Goal: Contribute content

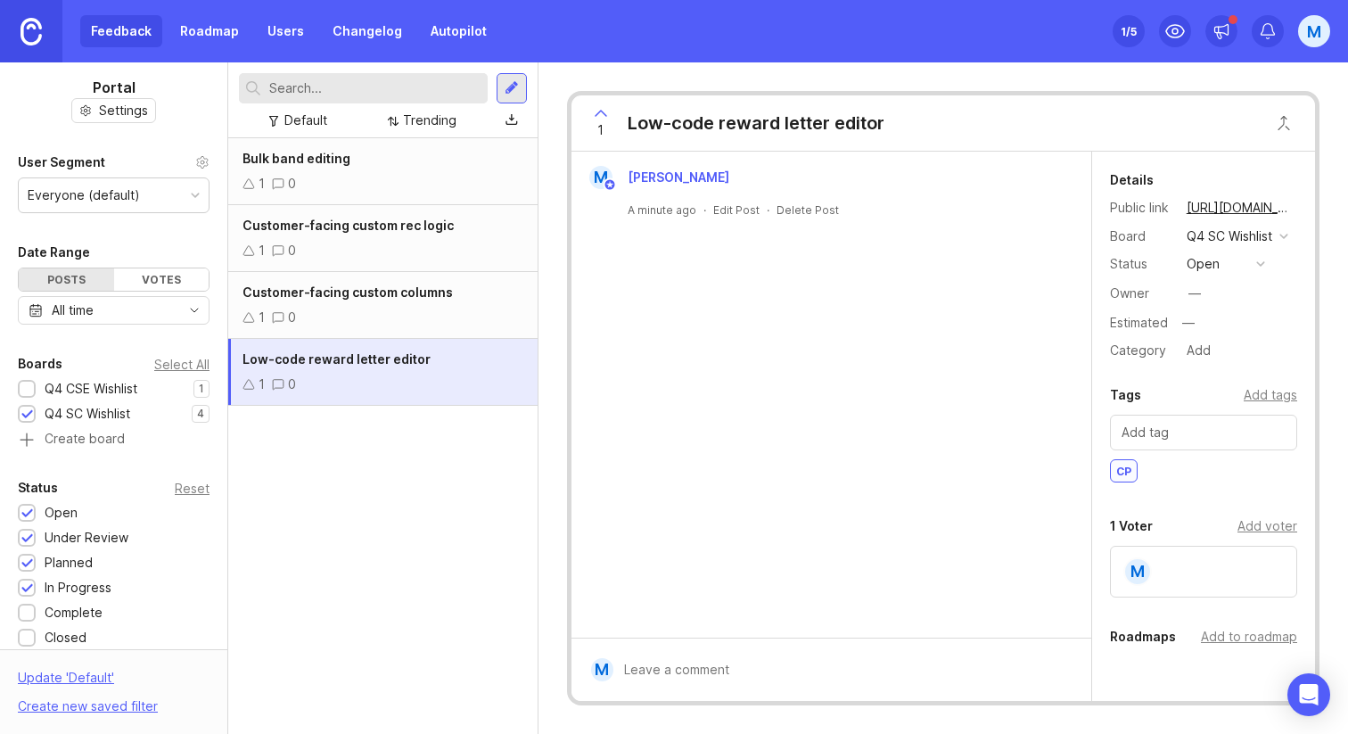
click at [456, 512] on div "Bulk band editing 1 0 Customer-facing custom rec logic 1 0 Customer-facing cust…" at bounding box center [382, 436] width 309 height 596
click at [37, 28] on img at bounding box center [31, 32] width 21 height 28
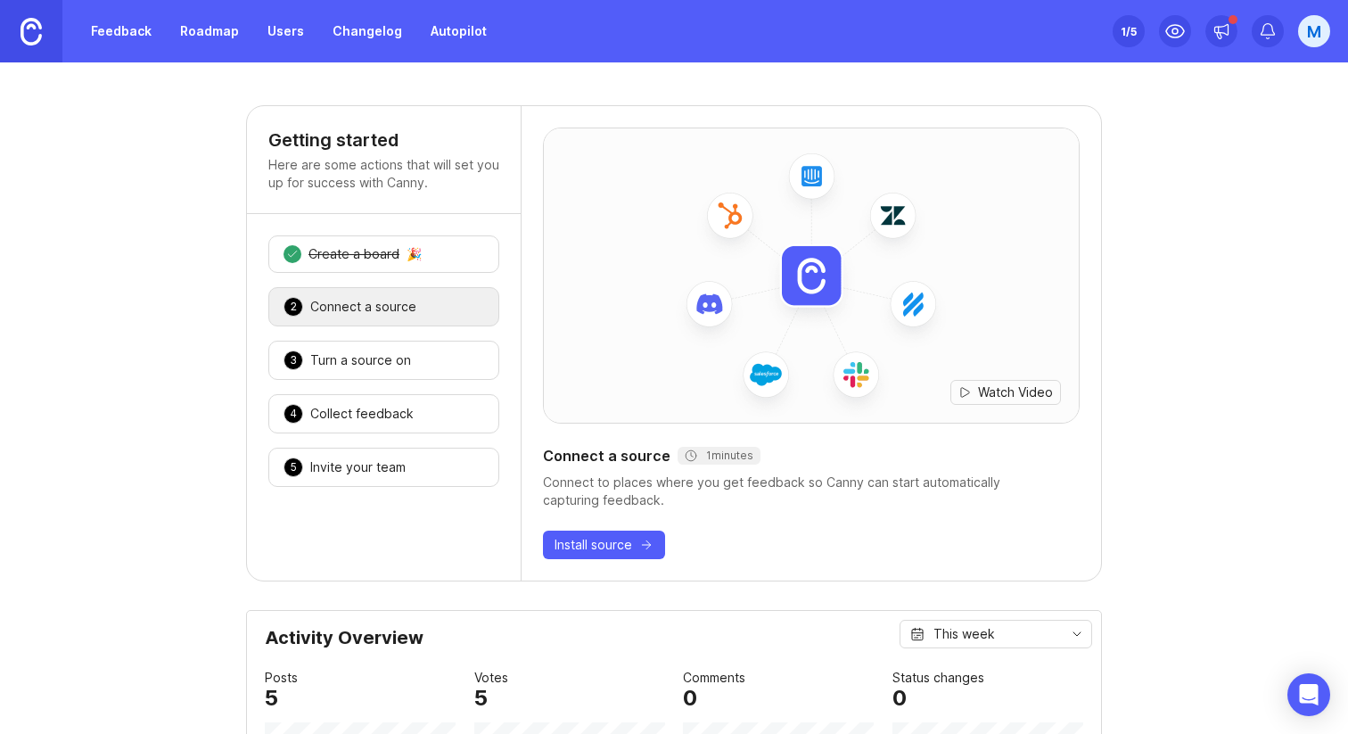
click at [115, 21] on link "Feedback" at bounding box center [121, 31] width 82 height 32
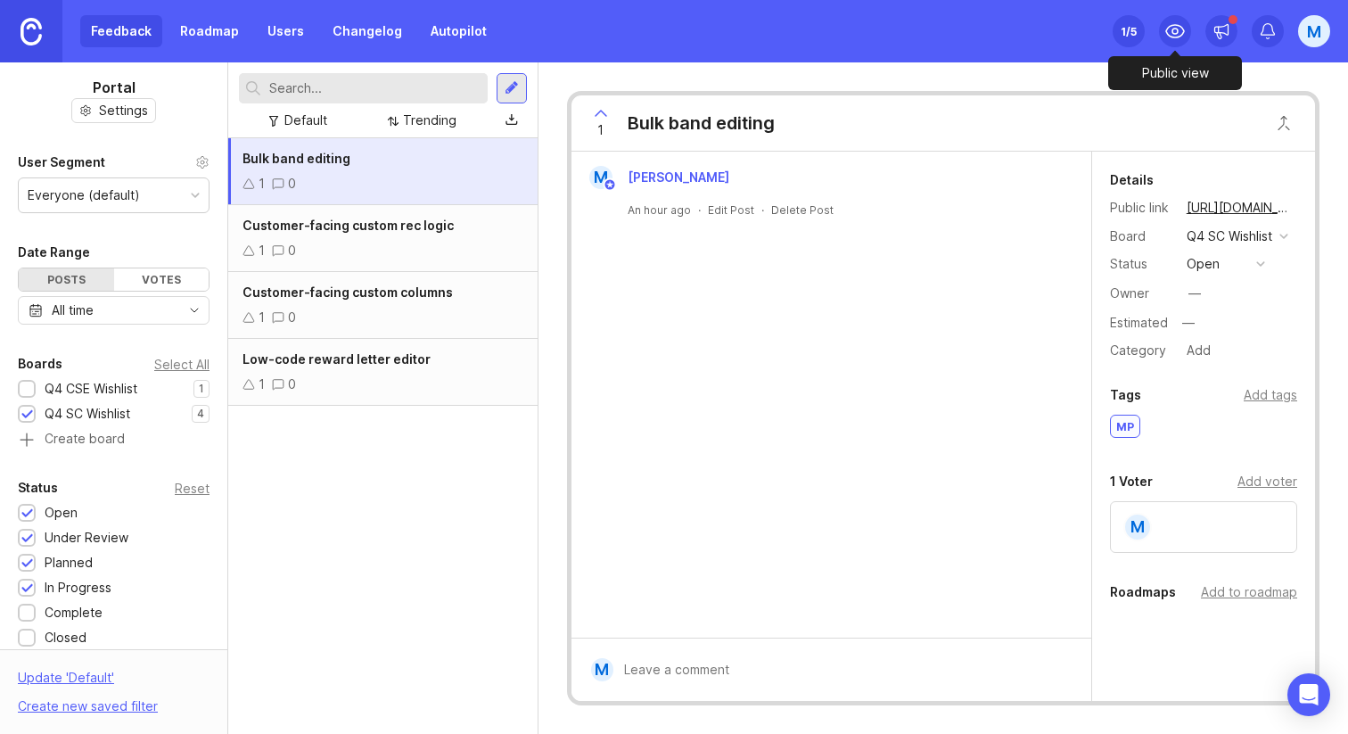
click at [1163, 29] on div at bounding box center [1175, 31] width 32 height 32
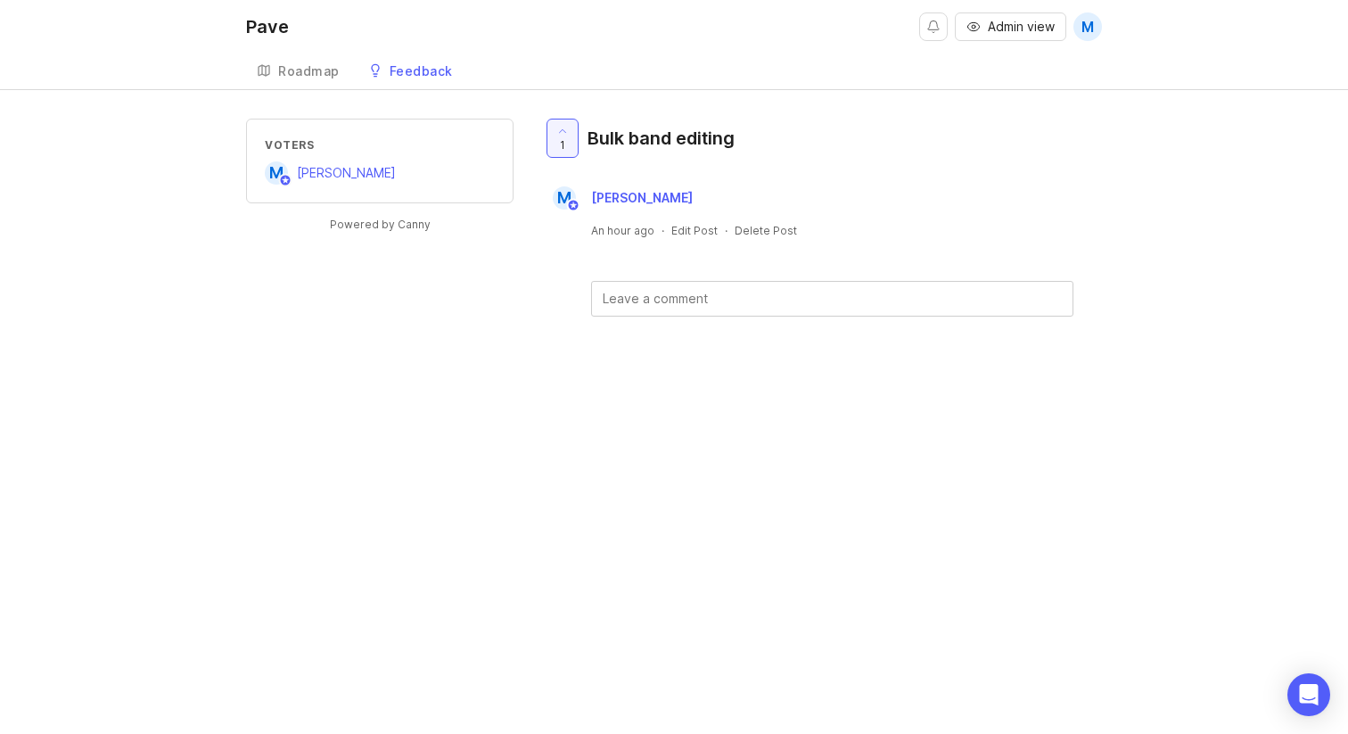
click at [872, 392] on div "Pave Admin view M Create Roadmap Feedback Q4 SC Wishlist 4 Voters M [PERSON_NAM…" at bounding box center [674, 367] width 1348 height 734
click at [397, 160] on div "Voters M [PERSON_NAME]" at bounding box center [380, 160] width 230 height 47
click at [658, 145] on div "Bulk band editing" at bounding box center [660, 138] width 147 height 25
click at [561, 137] on span "1" at bounding box center [562, 144] width 5 height 15
click at [562, 142] on span "0" at bounding box center [562, 144] width 7 height 15
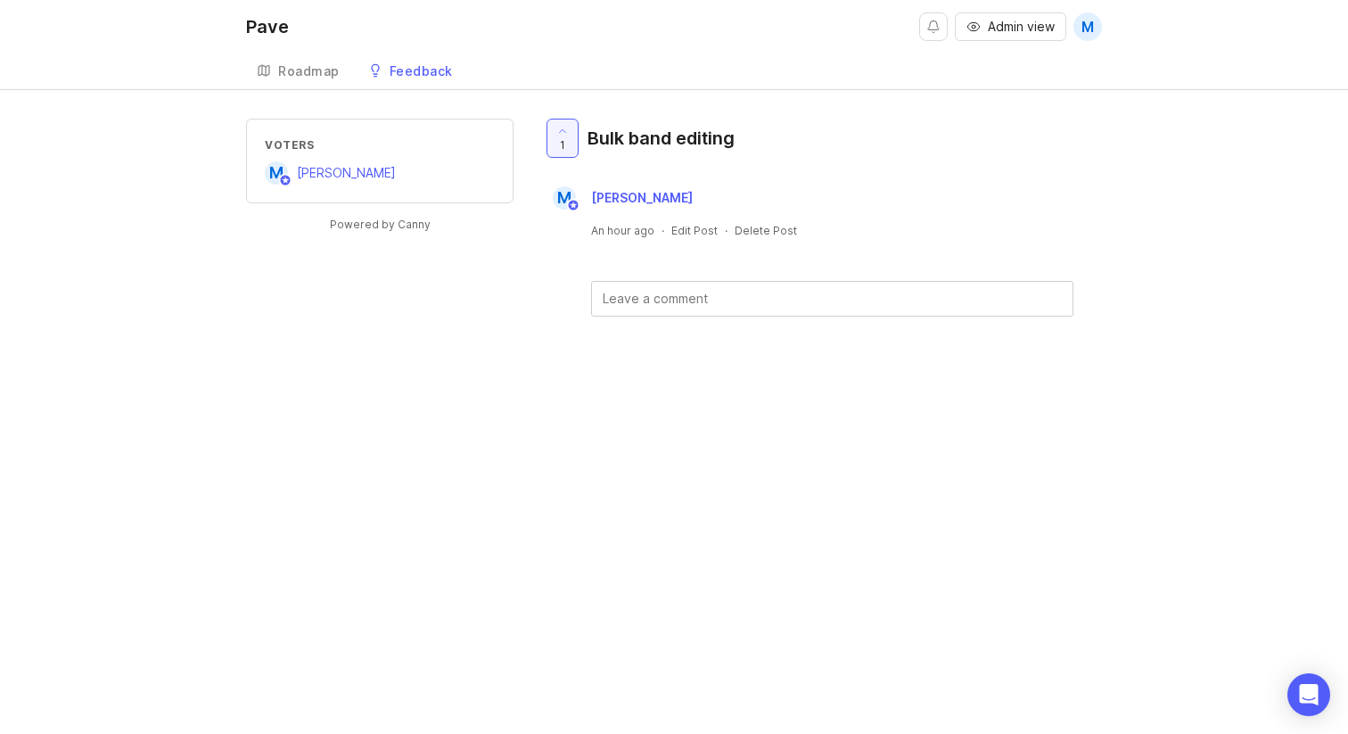
click at [308, 70] on div "Roadmap" at bounding box center [309, 71] width 62 height 12
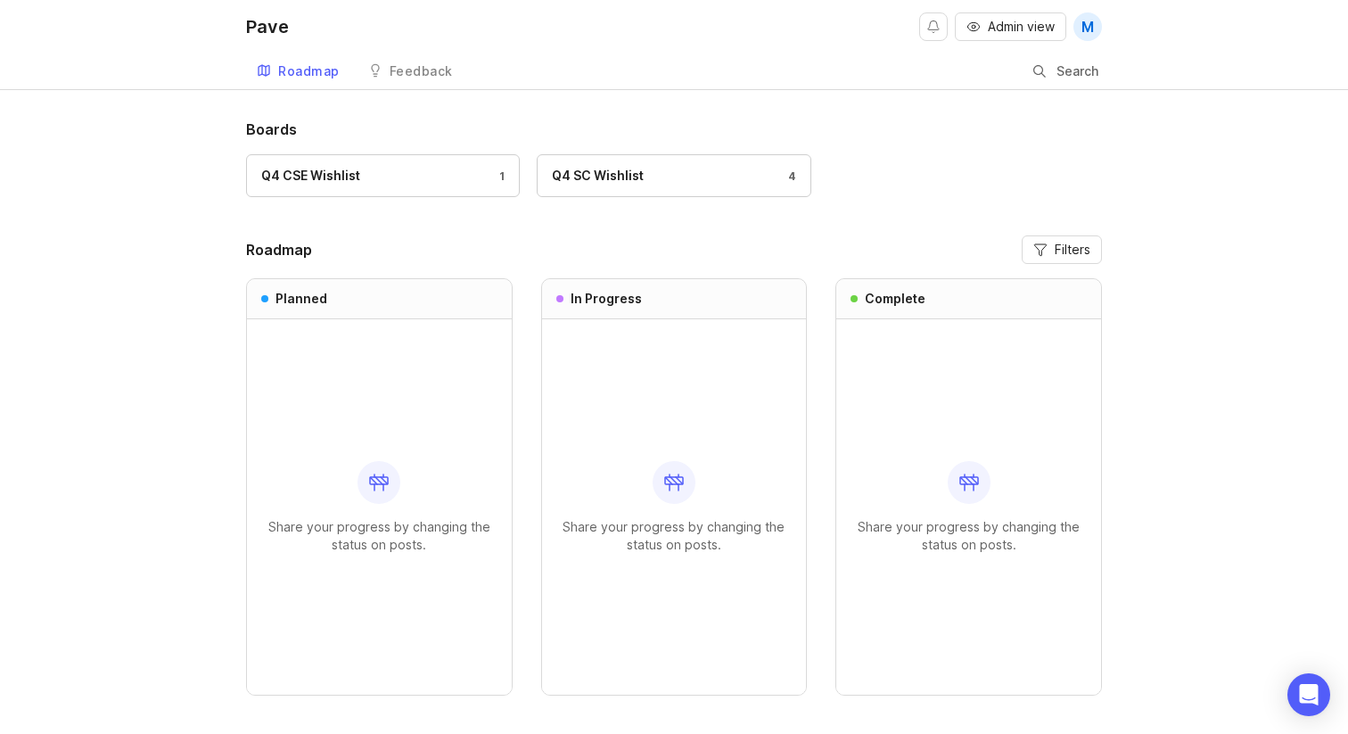
click at [403, 70] on div "Feedback" at bounding box center [421, 71] width 63 height 12
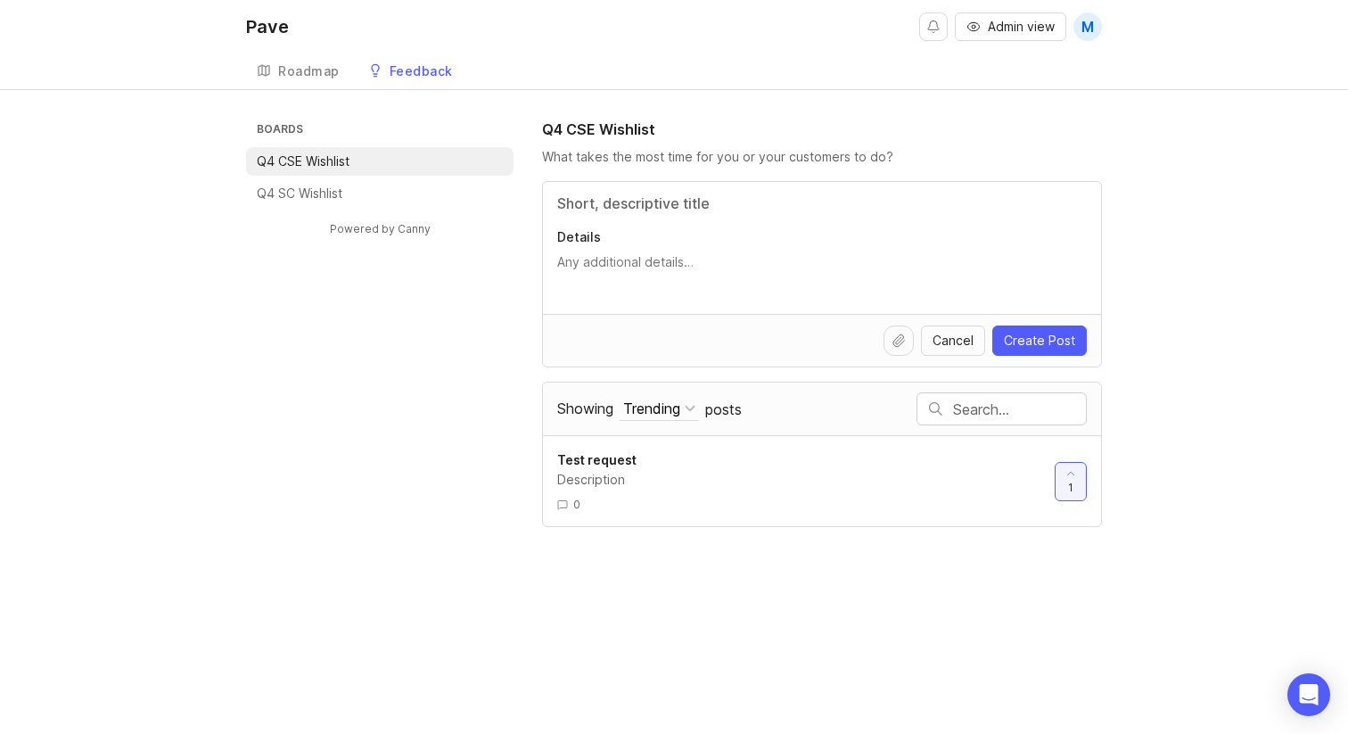
click at [330, 185] on p "Q4 SC Wishlist" at bounding box center [300, 194] width 86 height 18
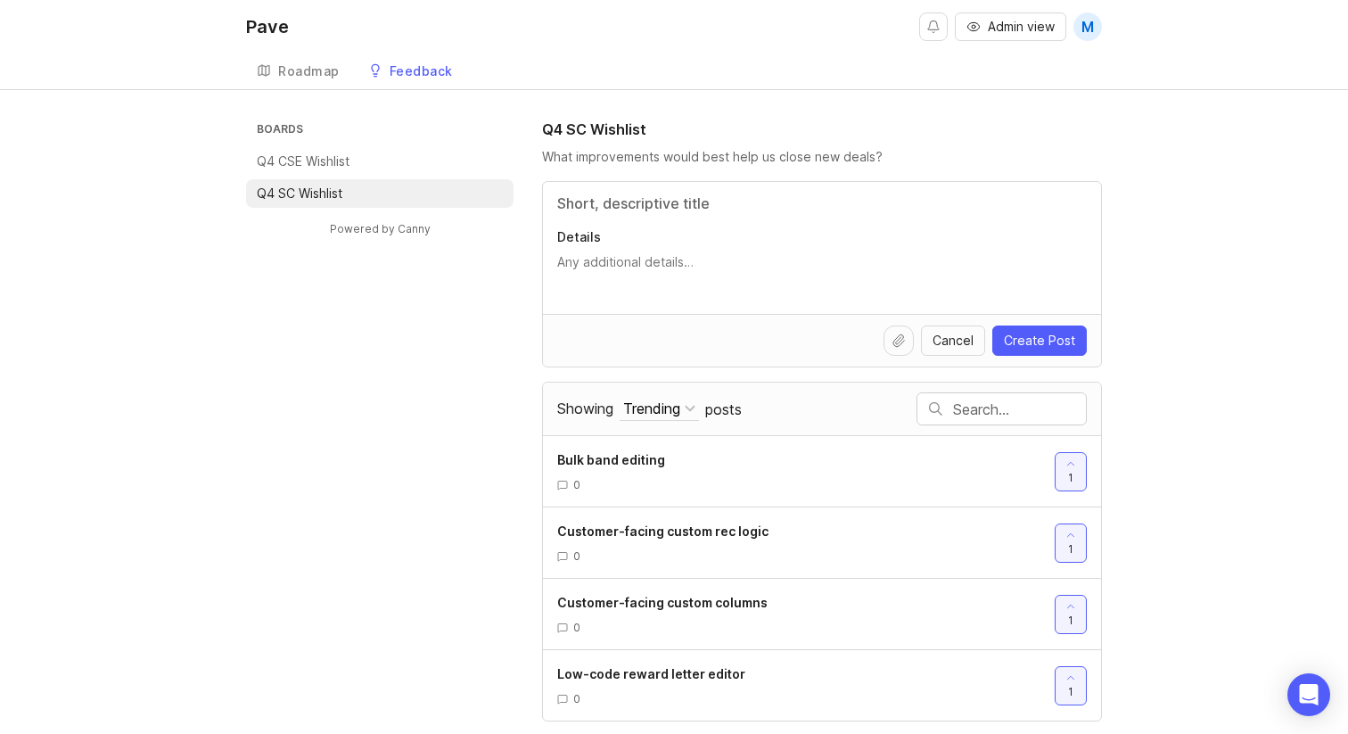
click at [966, 268] on textarea "Details" at bounding box center [822, 271] width 530 height 36
click at [892, 193] on input "Title" at bounding box center [822, 203] width 530 height 21
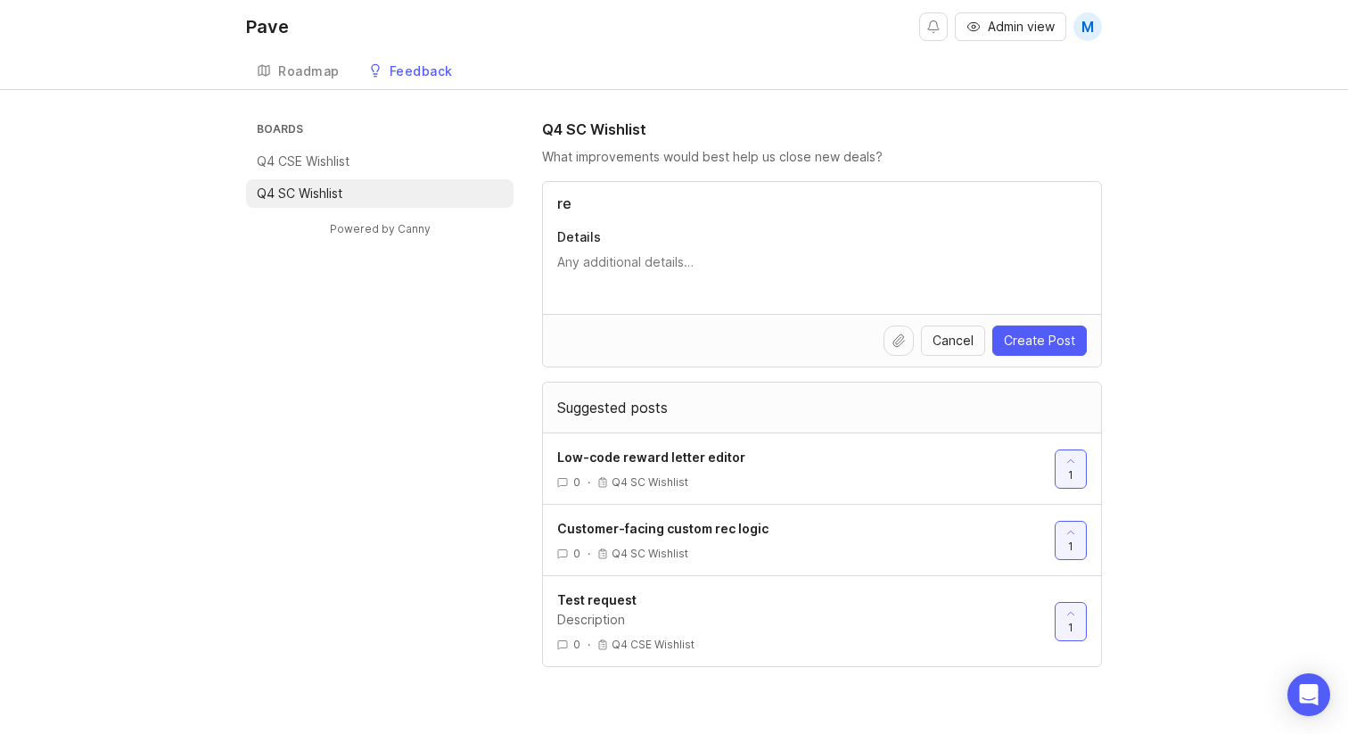
type input "r"
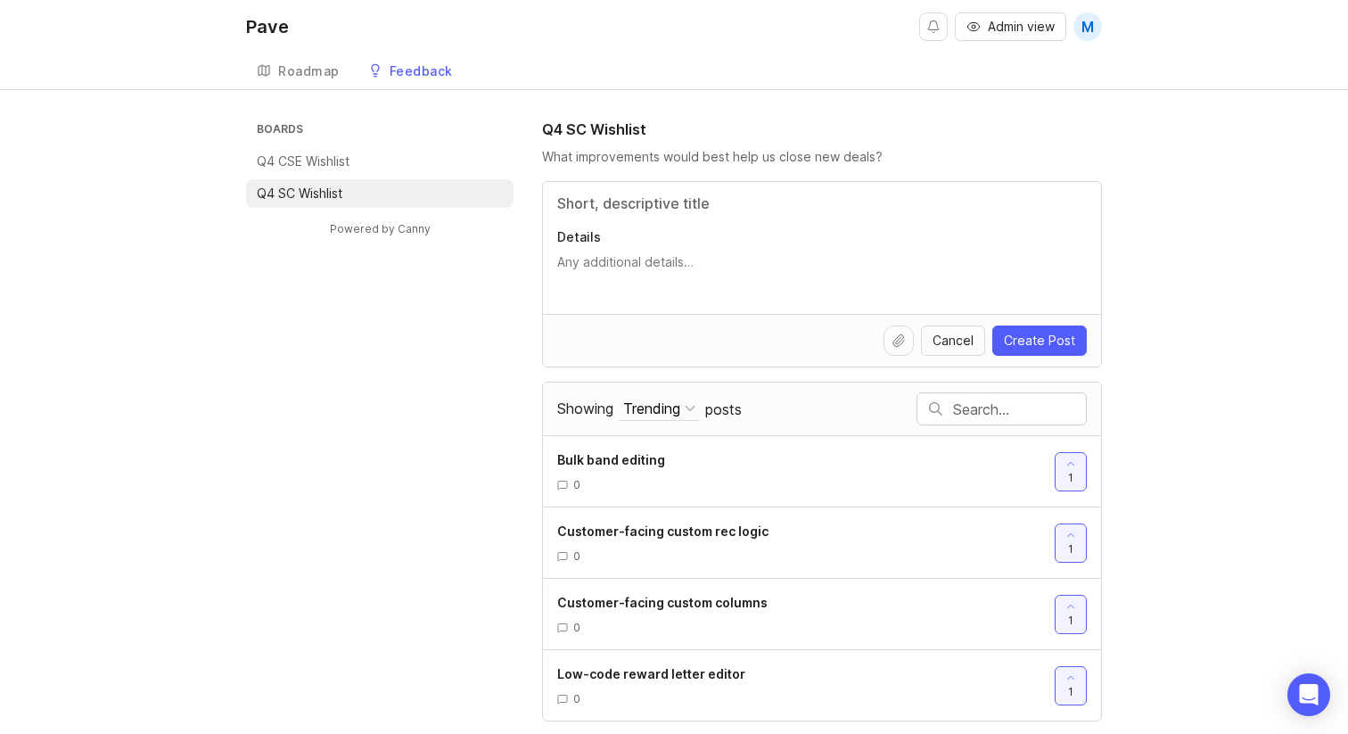
click at [349, 454] on div "Boards Q4 CSE Wishlist Q4 SC Wishlist Powered by Canny Q4 SC Wishlist What impr…" at bounding box center [674, 420] width 856 height 603
click at [283, 379] on div "Boards Q4 CSE Wishlist Q4 SC Wishlist Powered by Canny Q4 SC Wishlist What impr…" at bounding box center [674, 420] width 856 height 603
click at [1207, 117] on div "Pave Admin view M Create Roadmap Feedback Q4 SC Wishlist 4 Boards Q4 CSE Wishli…" at bounding box center [674, 367] width 1348 height 734
